Goal: Task Accomplishment & Management: Manage account settings

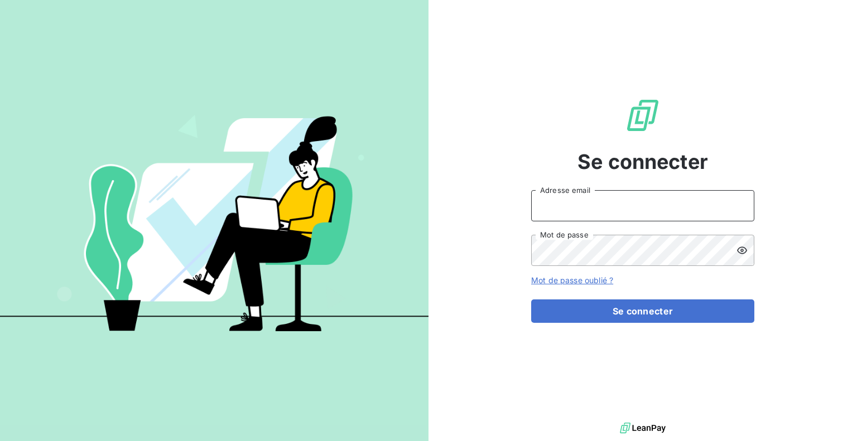
type input "edelcey@media-start.fr"
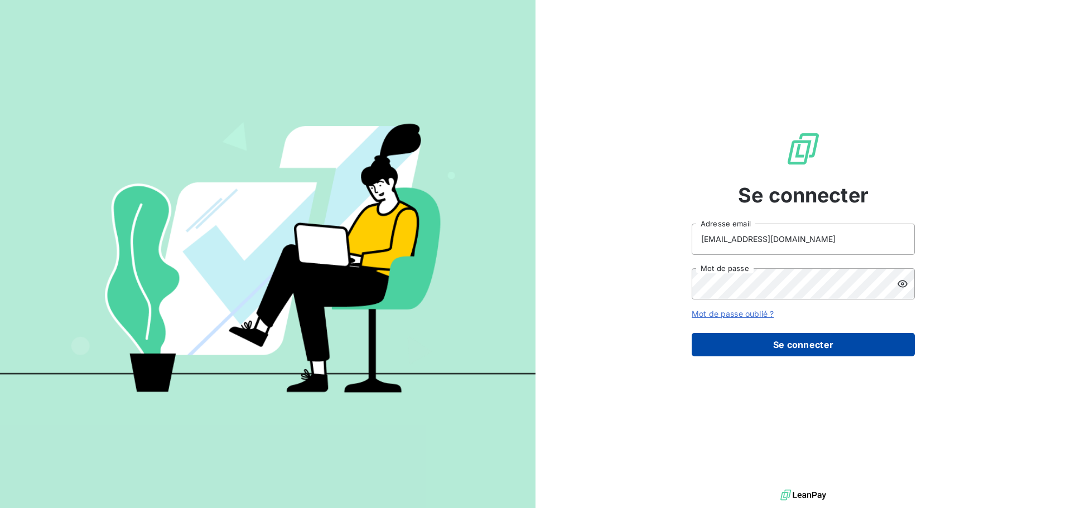
click at [759, 338] on button "Se connecter" at bounding box center [803, 344] width 223 height 23
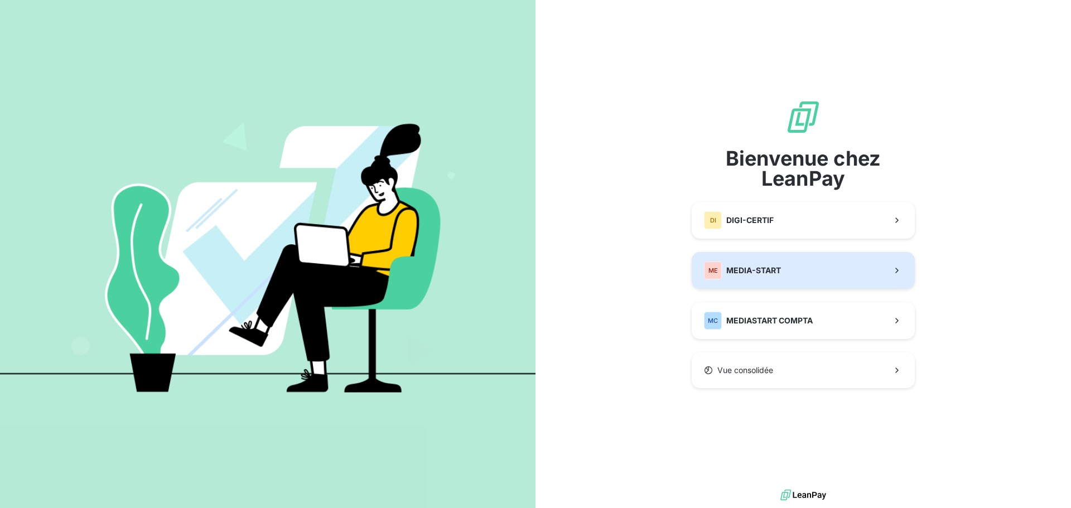
click at [737, 265] on span "MEDIA-START" at bounding box center [754, 270] width 55 height 11
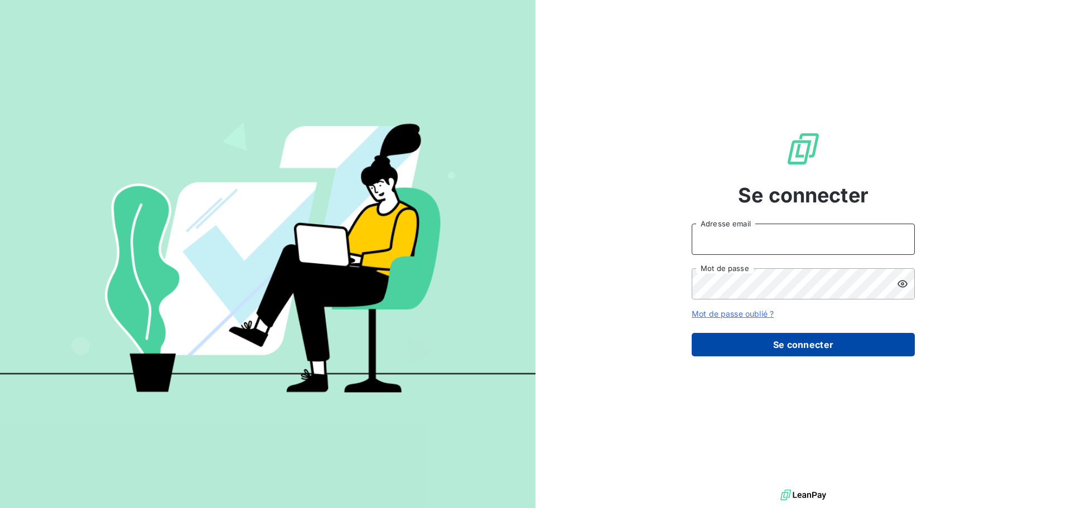
type input "[EMAIL_ADDRESS][DOMAIN_NAME]"
click at [753, 336] on button "Se connecter" at bounding box center [803, 344] width 223 height 23
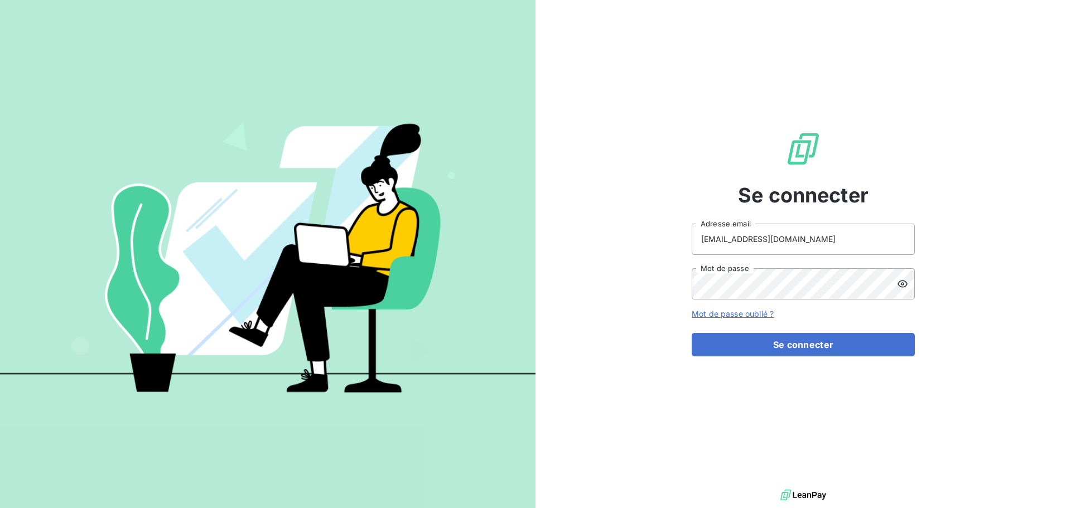
click at [826, 326] on form "edelcey@media-start.fr Adresse email Mot de passe Mot de passe oublié ? Se conn…" at bounding box center [803, 290] width 223 height 133
click at [819, 345] on button "Se connecter" at bounding box center [803, 344] width 223 height 23
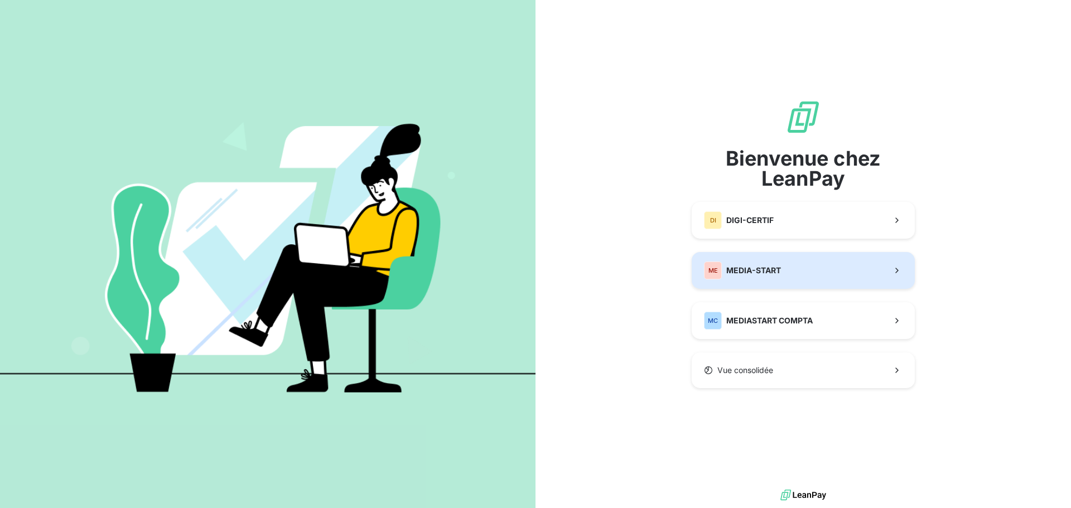
click at [802, 268] on button "ME MEDIA-START" at bounding box center [803, 270] width 223 height 37
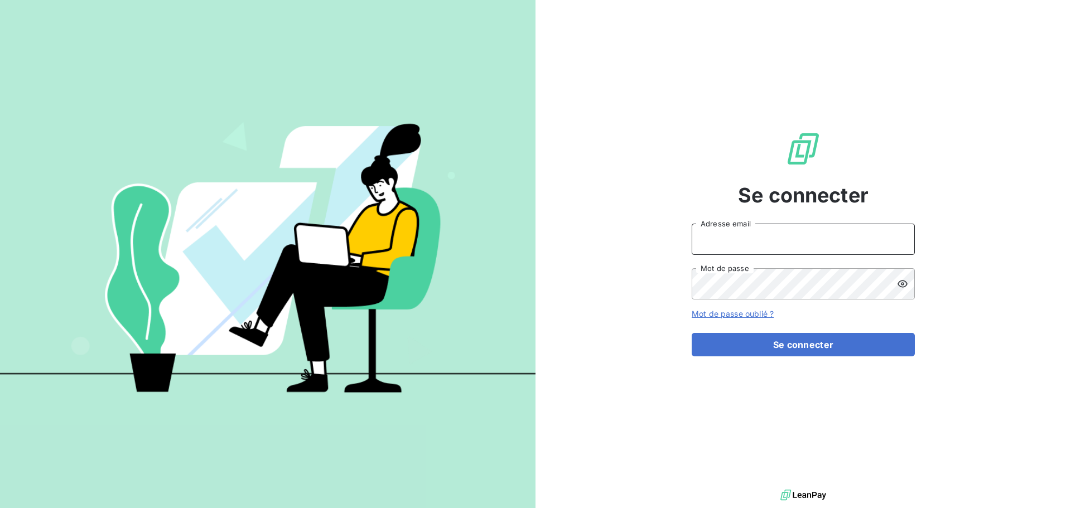
type input "[EMAIL_ADDRESS][DOMAIN_NAME]"
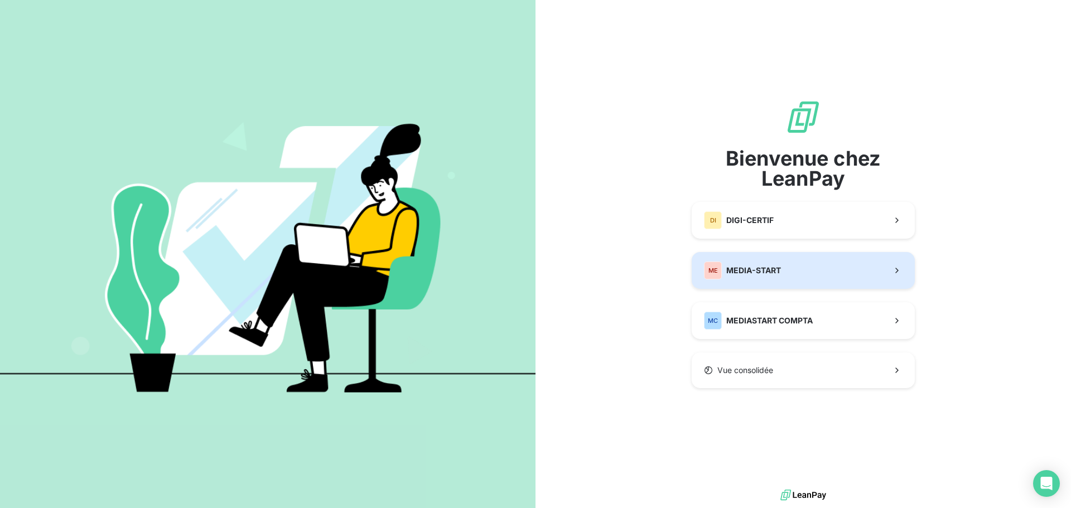
click at [741, 268] on span "MEDIA-START" at bounding box center [754, 270] width 55 height 11
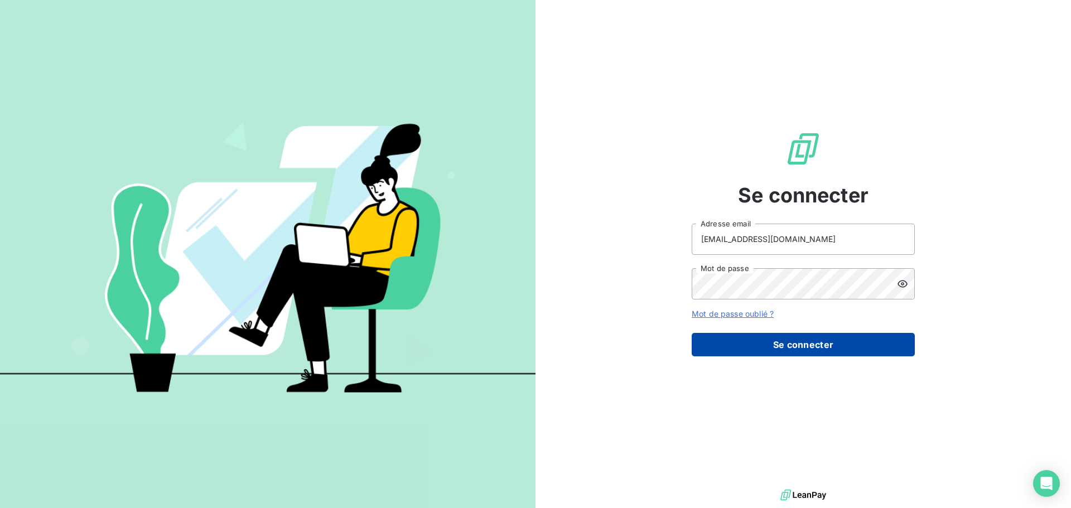
click at [767, 347] on button "Se connecter" at bounding box center [803, 344] width 223 height 23
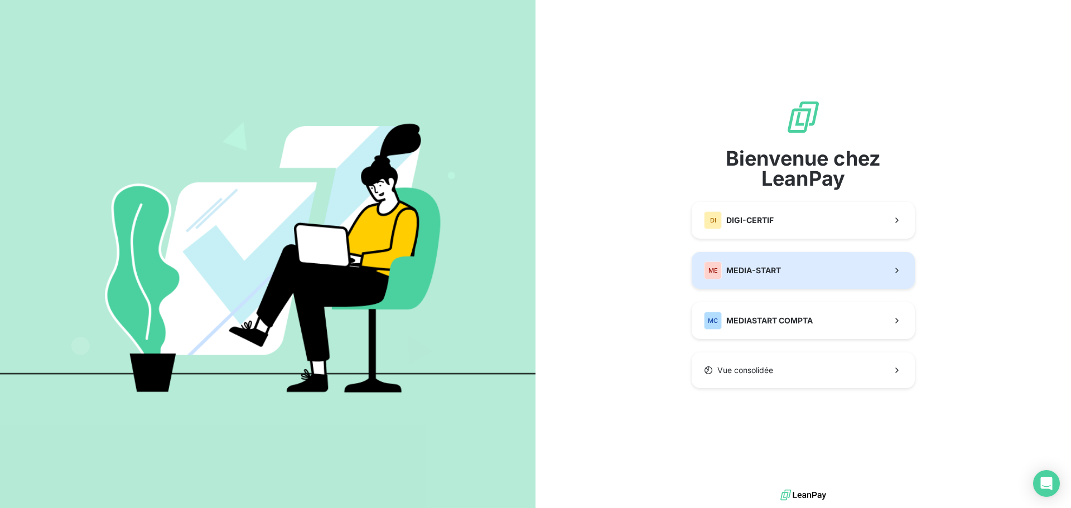
click at [772, 282] on button "ME MEDIA-START" at bounding box center [803, 270] width 223 height 37
